Goal: Information Seeking & Learning: Find specific fact

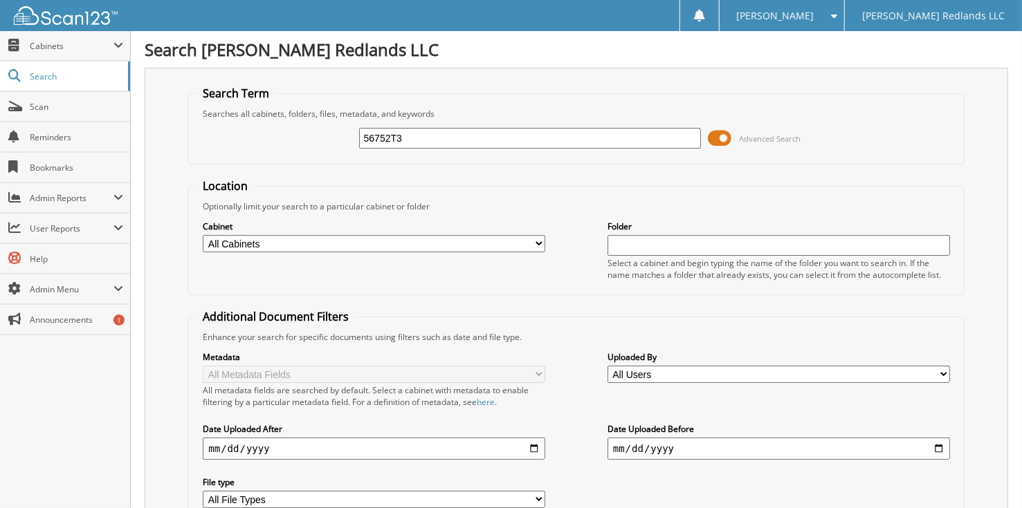
type input "56752T3"
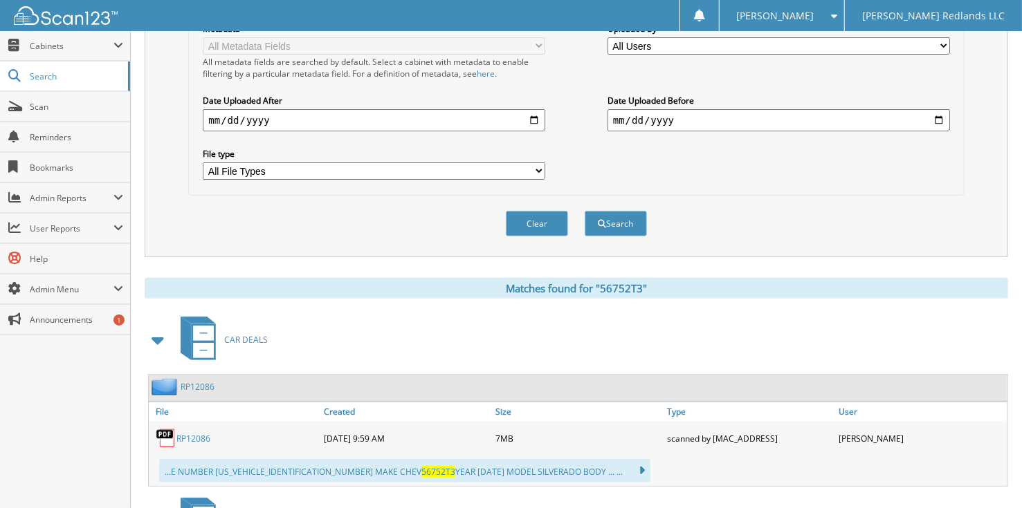
scroll to position [553, 0]
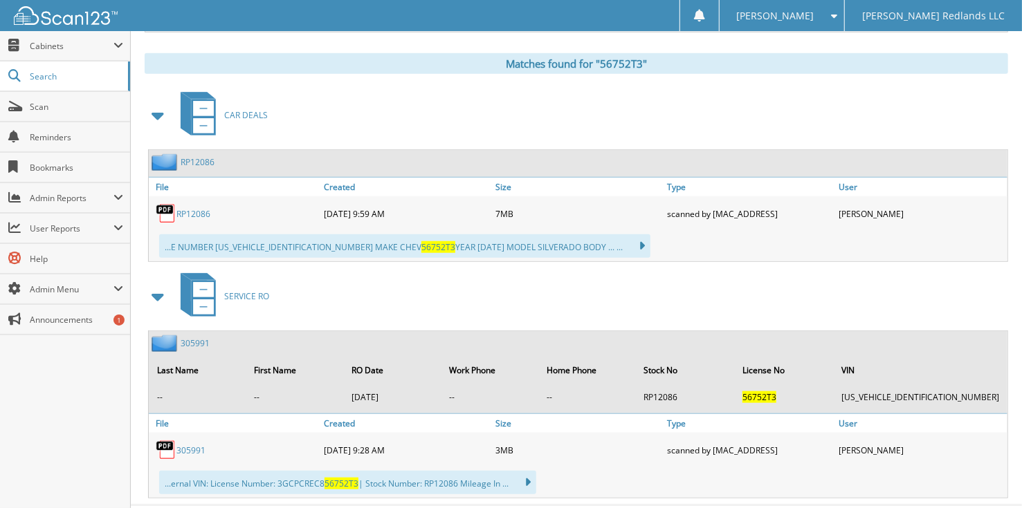
click at [182, 208] on link "RP12086" at bounding box center [193, 214] width 34 height 12
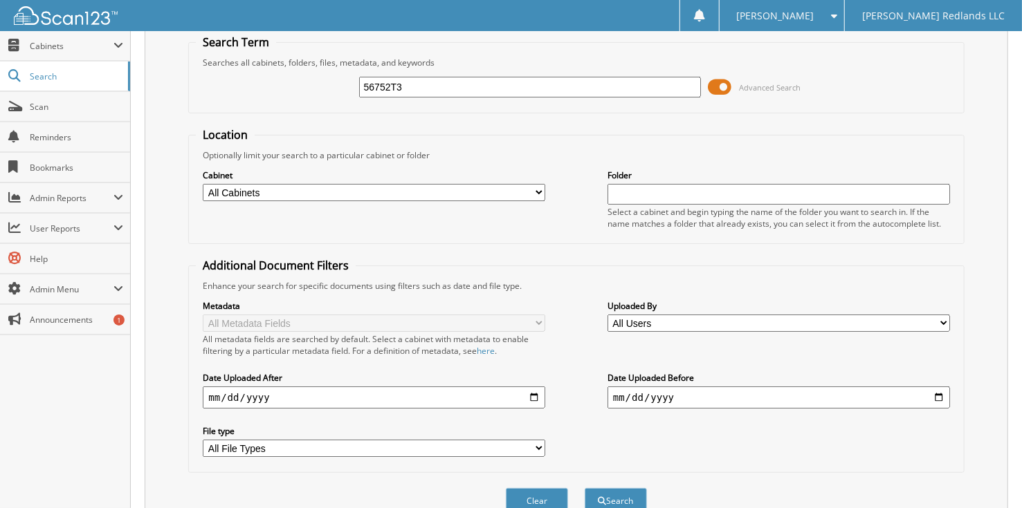
scroll to position [0, 0]
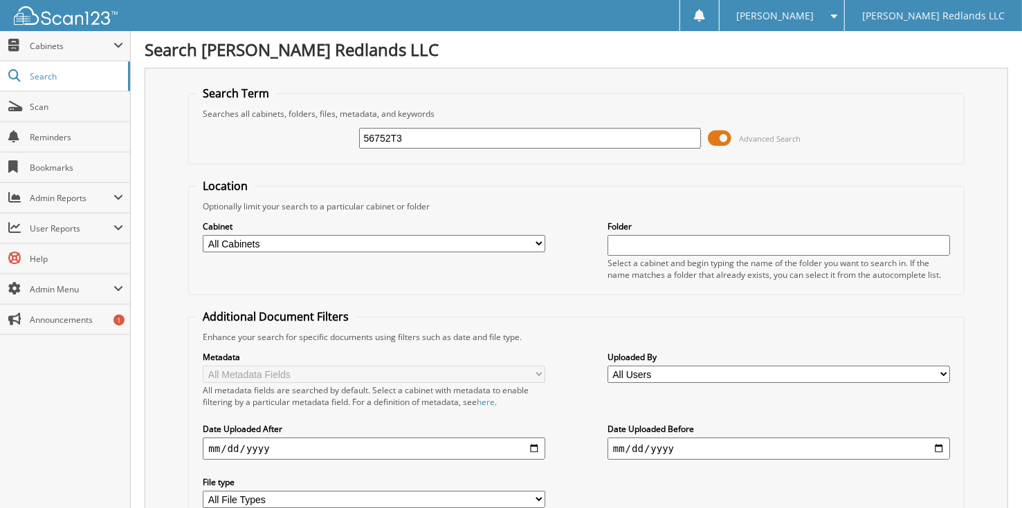
click at [436, 142] on input "56752T3" at bounding box center [530, 138] width 342 height 21
click at [436, 138] on input "56752T3" at bounding box center [530, 138] width 342 height 21
type input "5"
type input "9upl368"
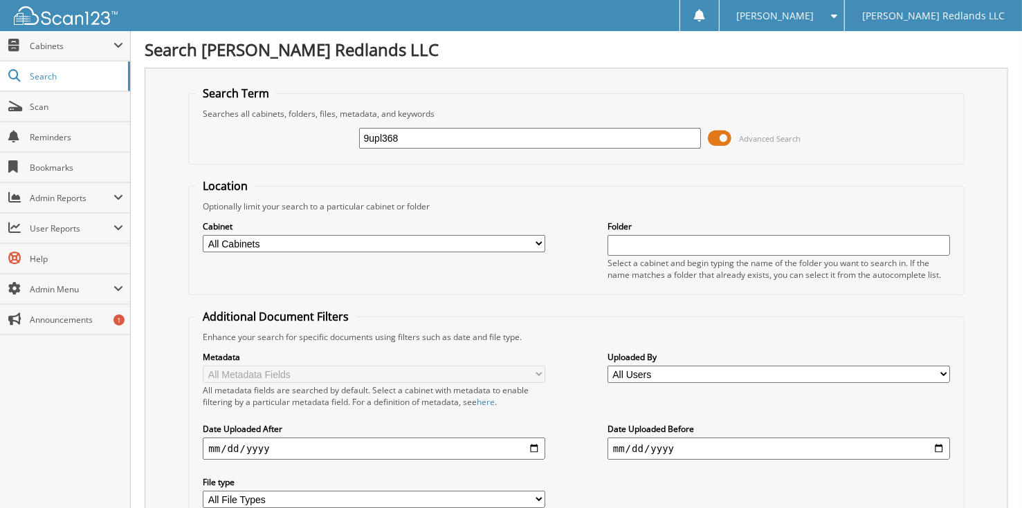
click at [665, 248] on input "text" at bounding box center [778, 245] width 342 height 21
type input "9upl368"
click at [688, 250] on input "9upl368" at bounding box center [778, 245] width 342 height 21
type input "9"
